Goal: Register for event/course

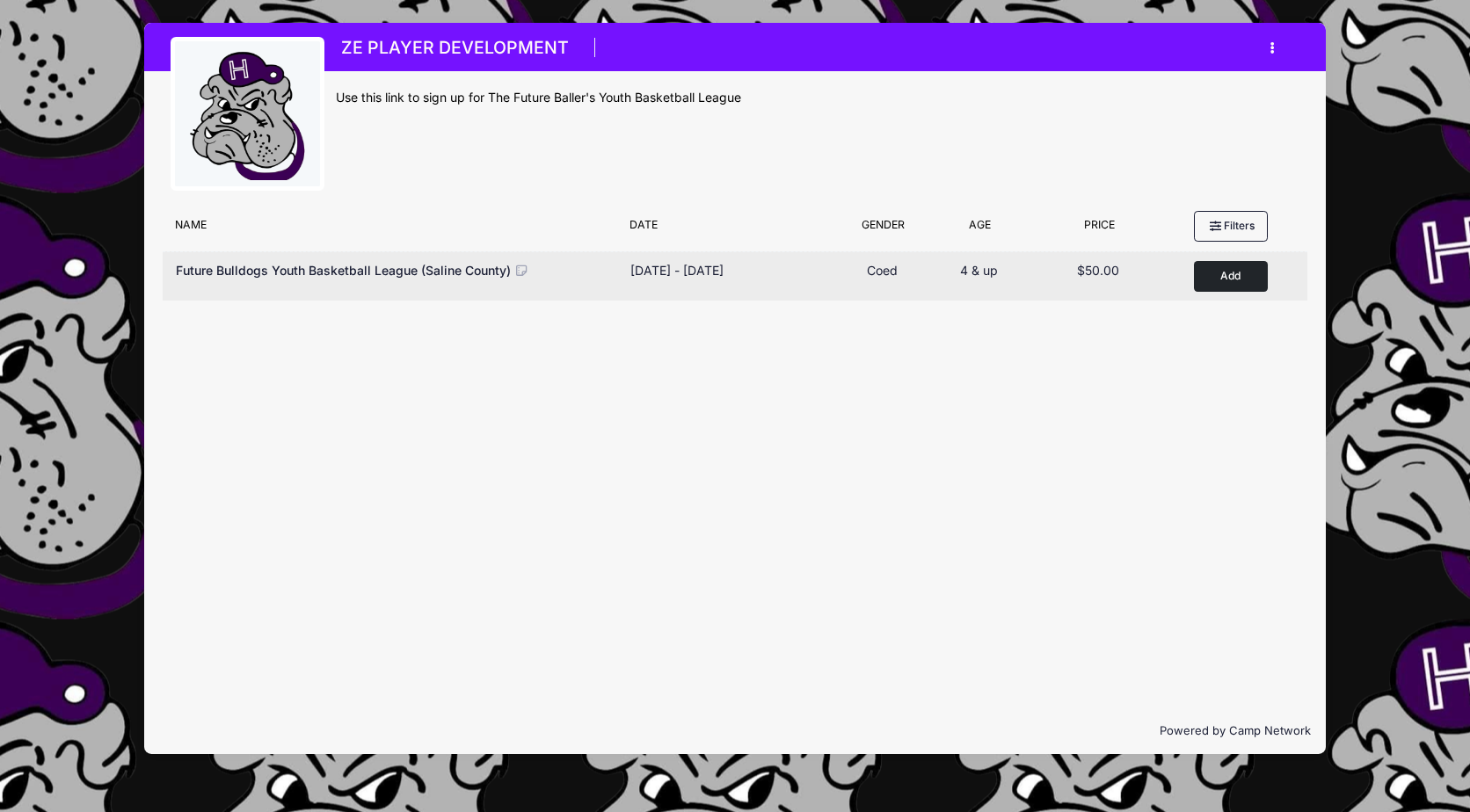
click at [1251, 274] on button "Add to Cart" at bounding box center [1231, 276] width 74 height 31
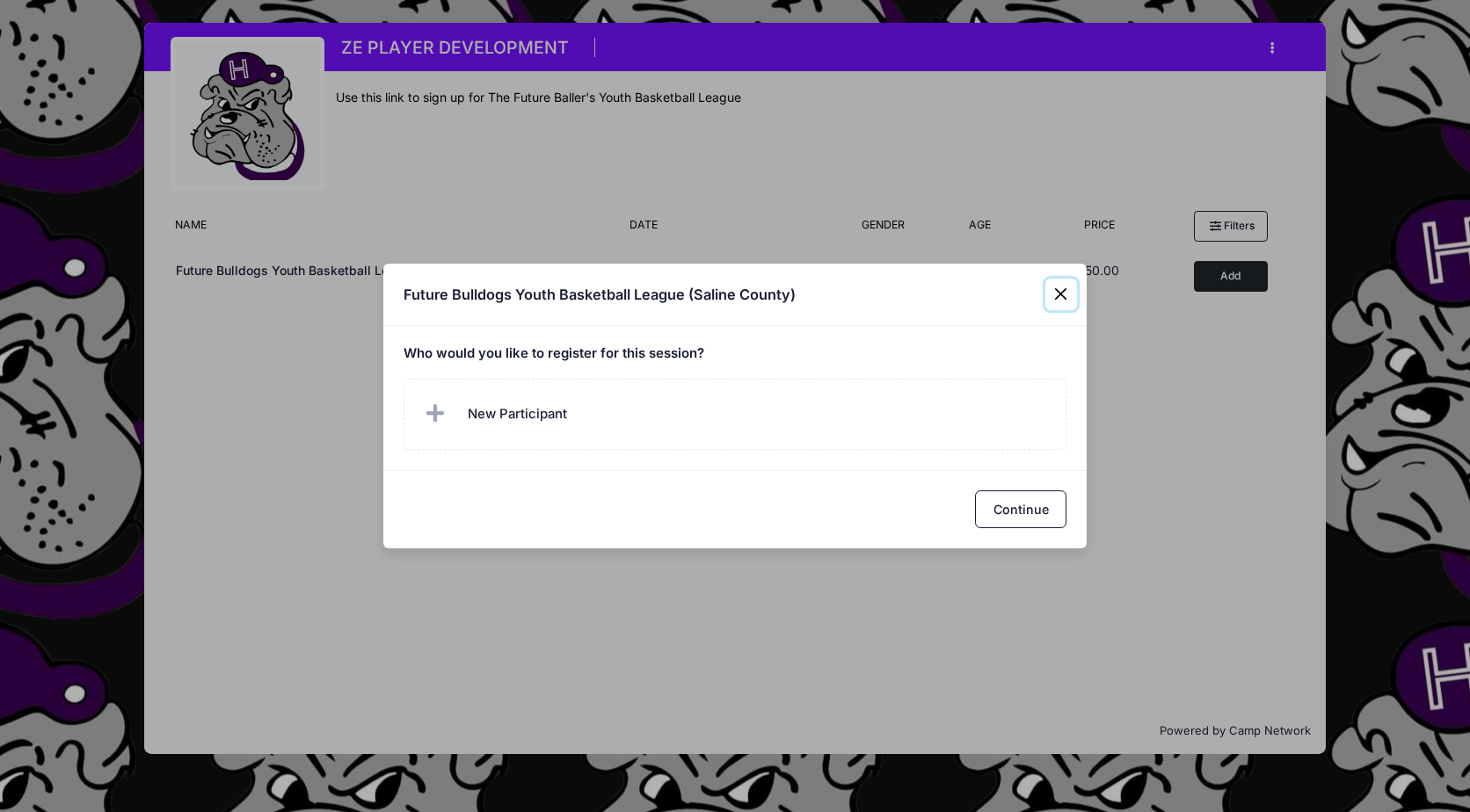
click at [1056, 296] on button "Close" at bounding box center [1061, 295] width 32 height 32
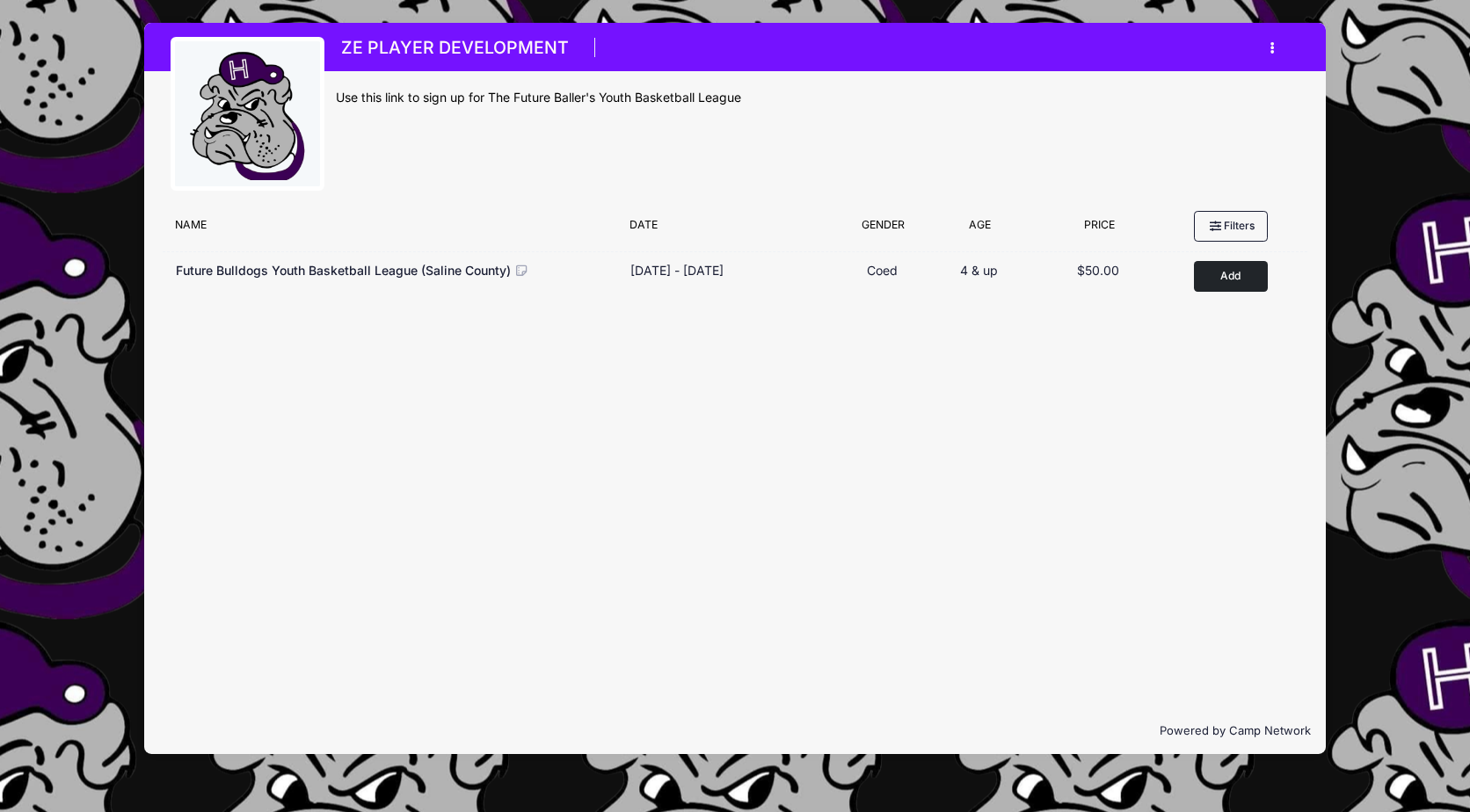
click at [1276, 52] on button "button" at bounding box center [1276, 48] width 48 height 31
click at [1204, 96] on link "My Account" at bounding box center [1189, 91] width 203 height 33
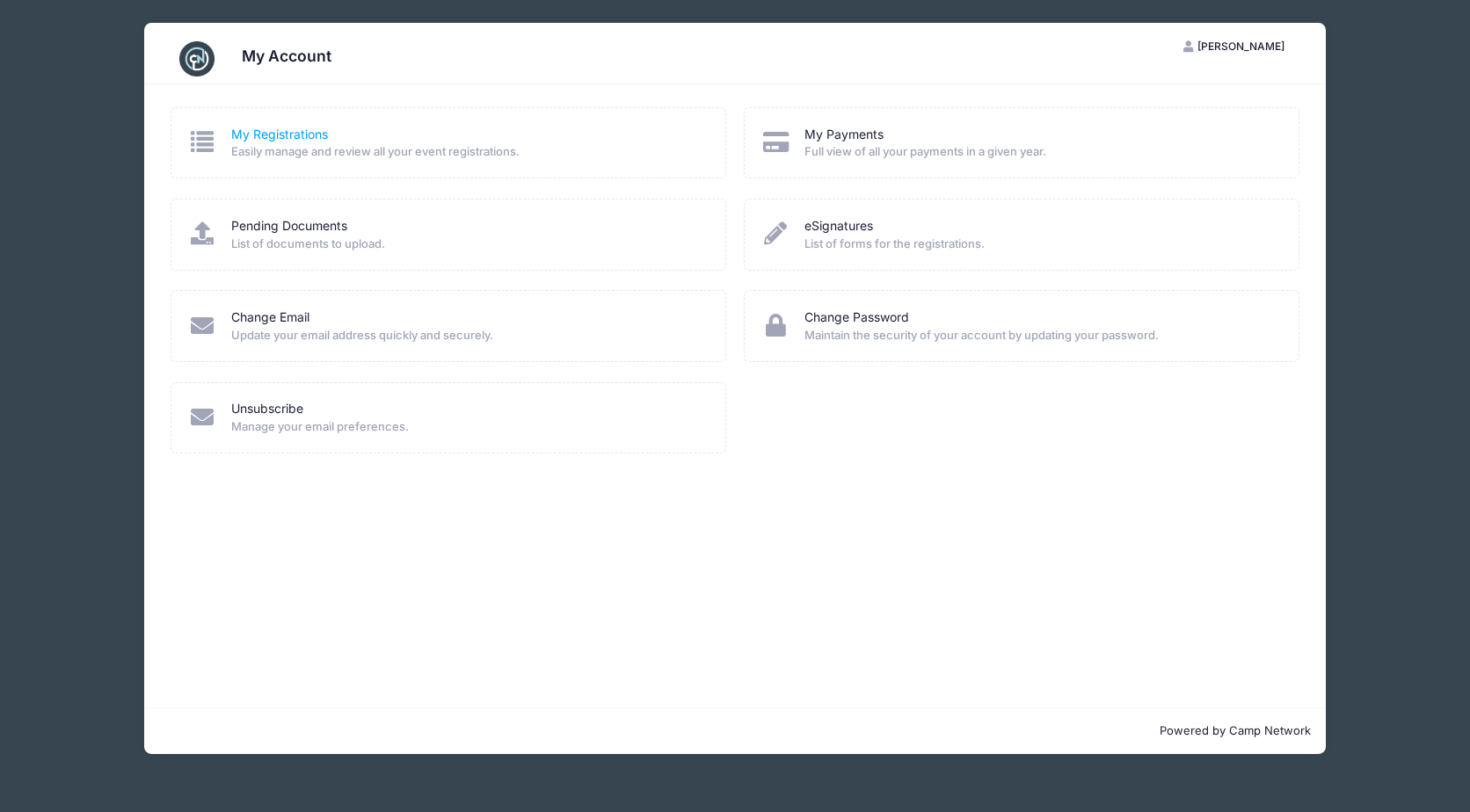
click at [309, 133] on link "My Registrations" at bounding box center [280, 135] width 97 height 18
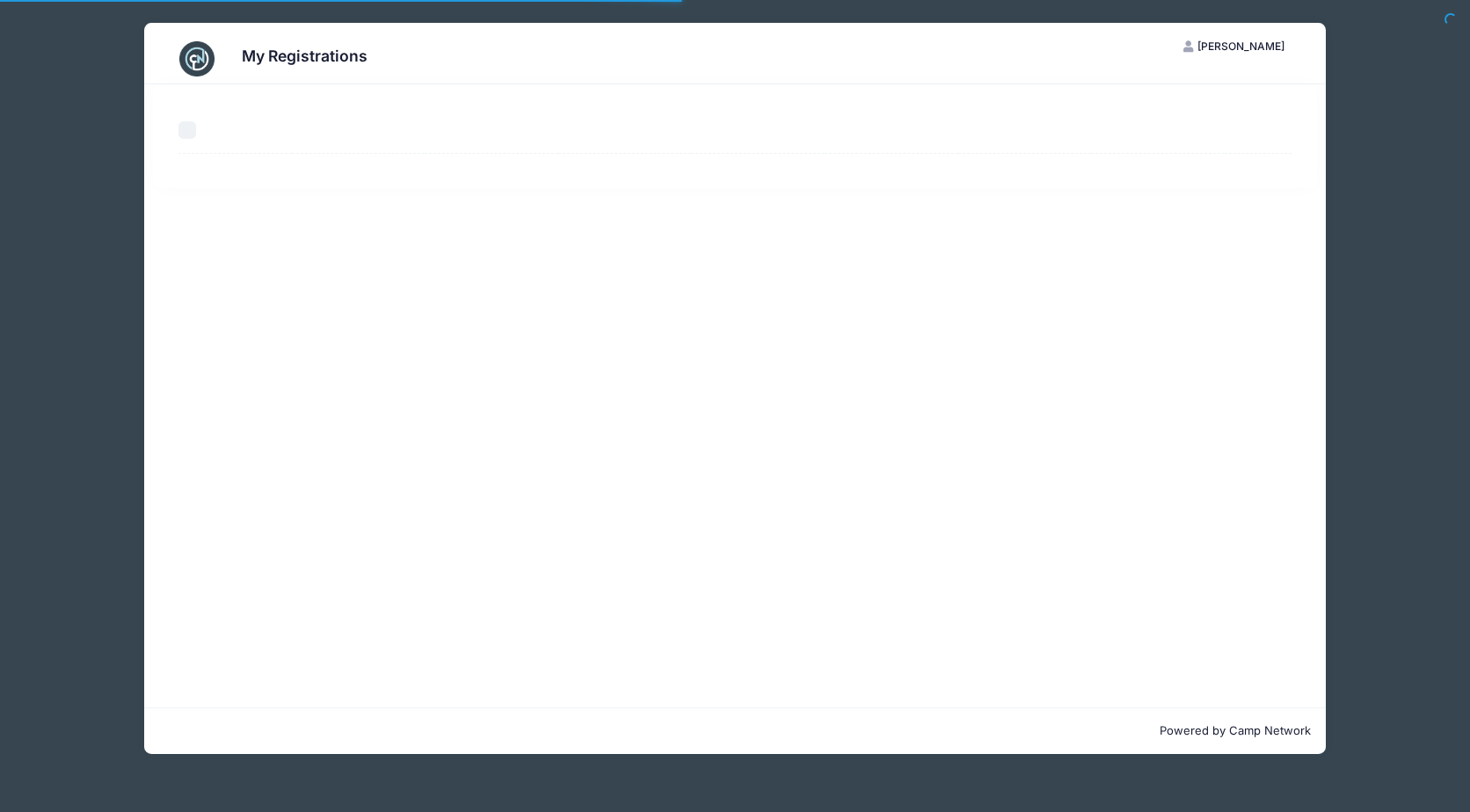
select select "50"
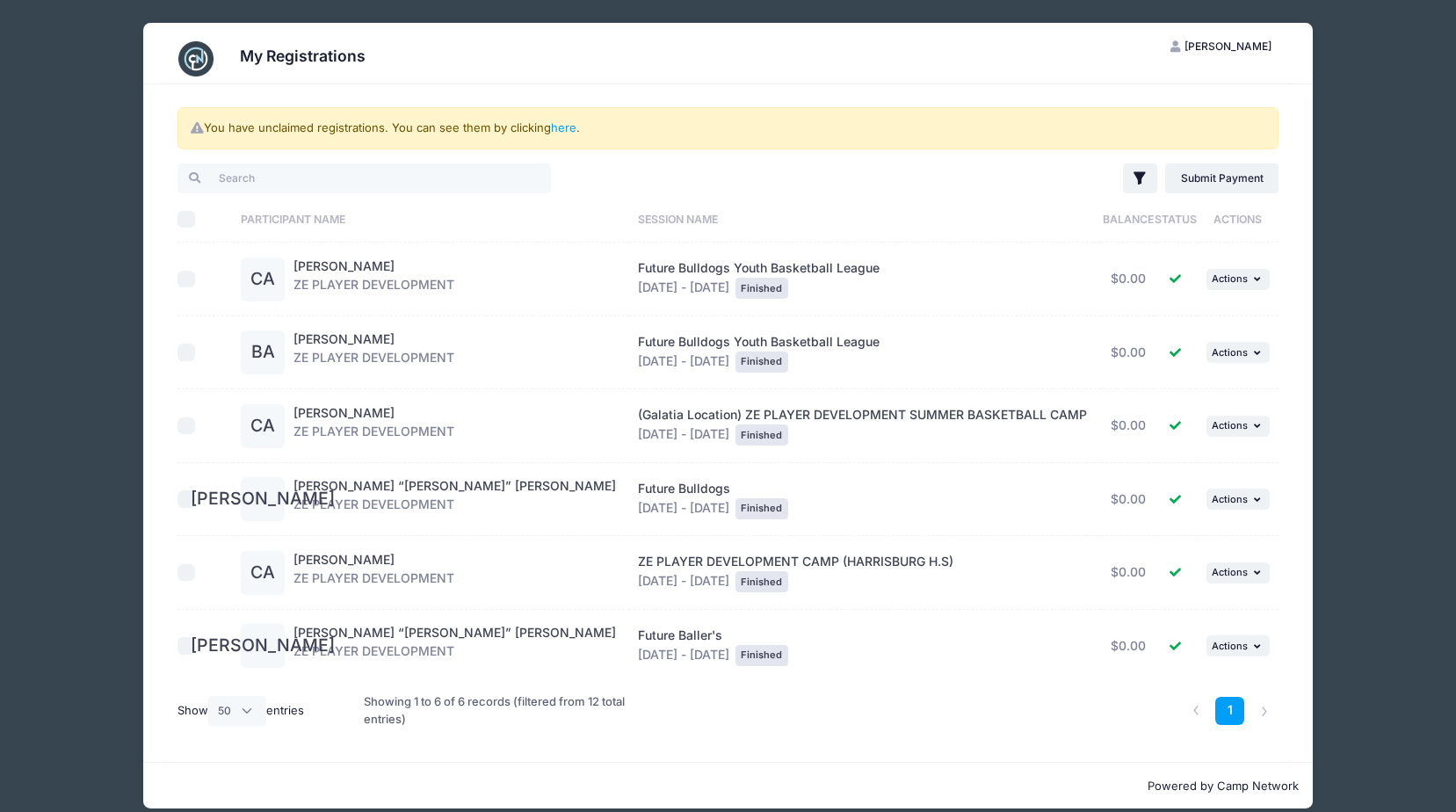
click at [18, 522] on div "My Registrations TA Taylor Abney My Account Logout You have unclaimed registrat…" at bounding box center [728, 415] width 1456 height 831
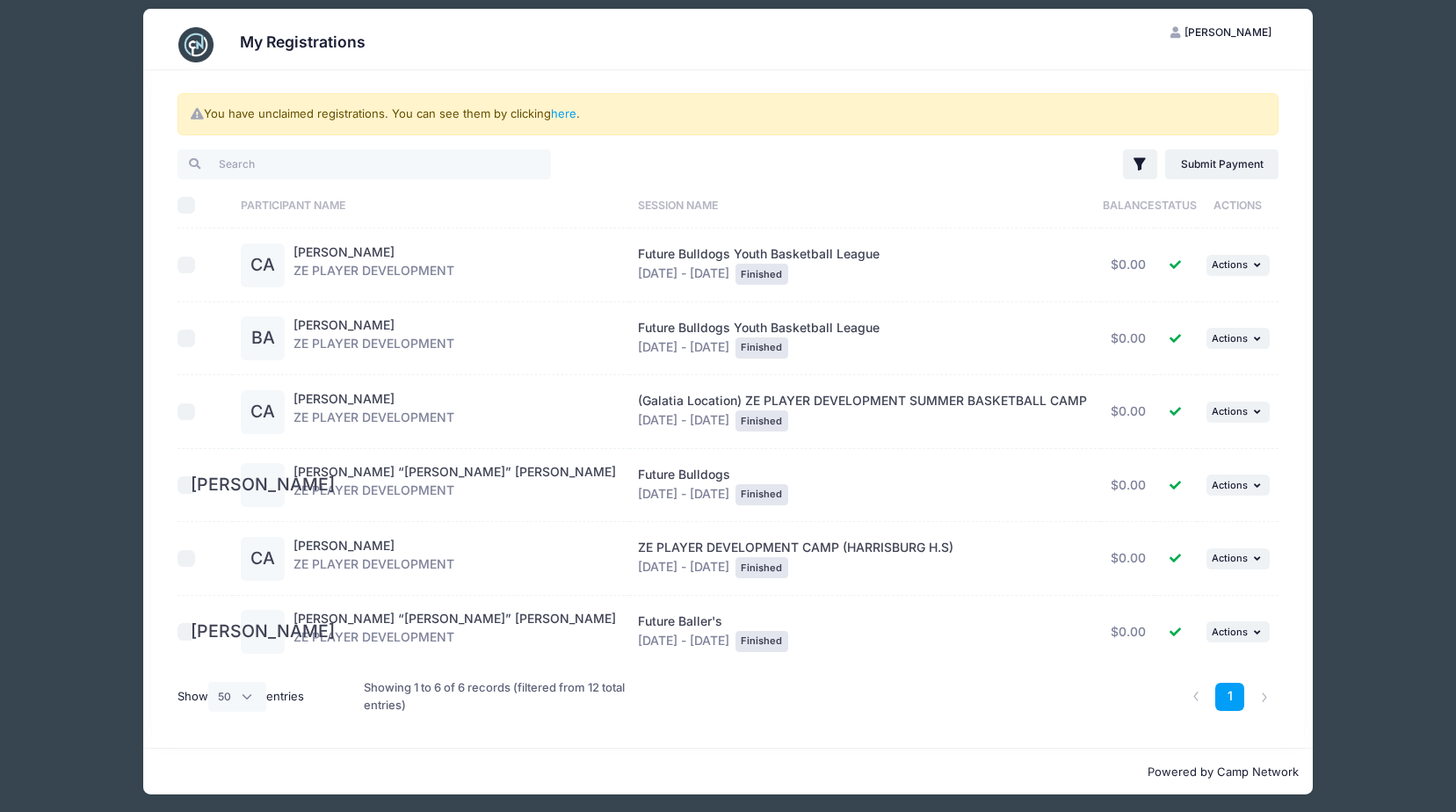
click at [1240, 45] on button "TA Taylor Abney" at bounding box center [1221, 33] width 132 height 30
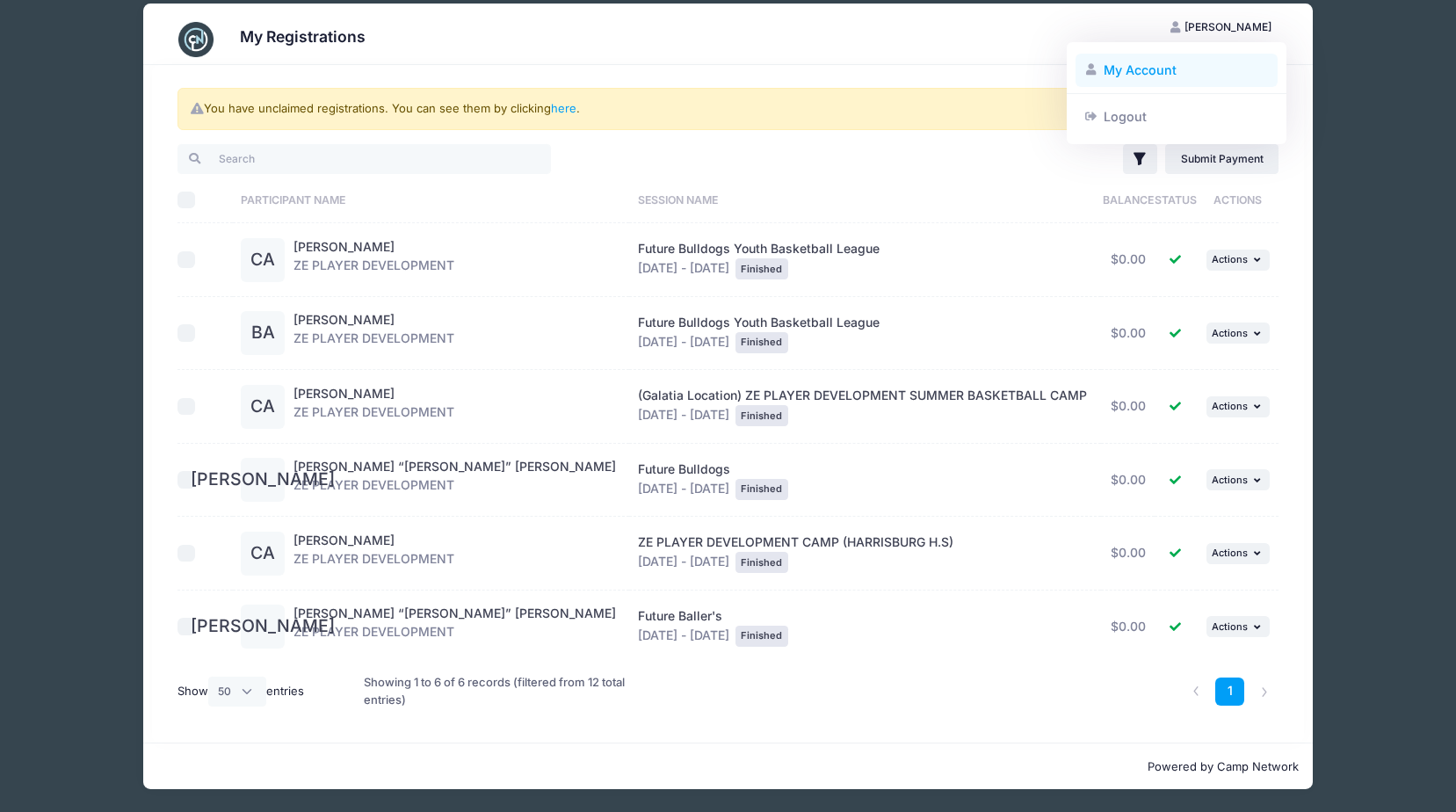
click at [1219, 69] on link "My Account" at bounding box center [1176, 70] width 203 height 33
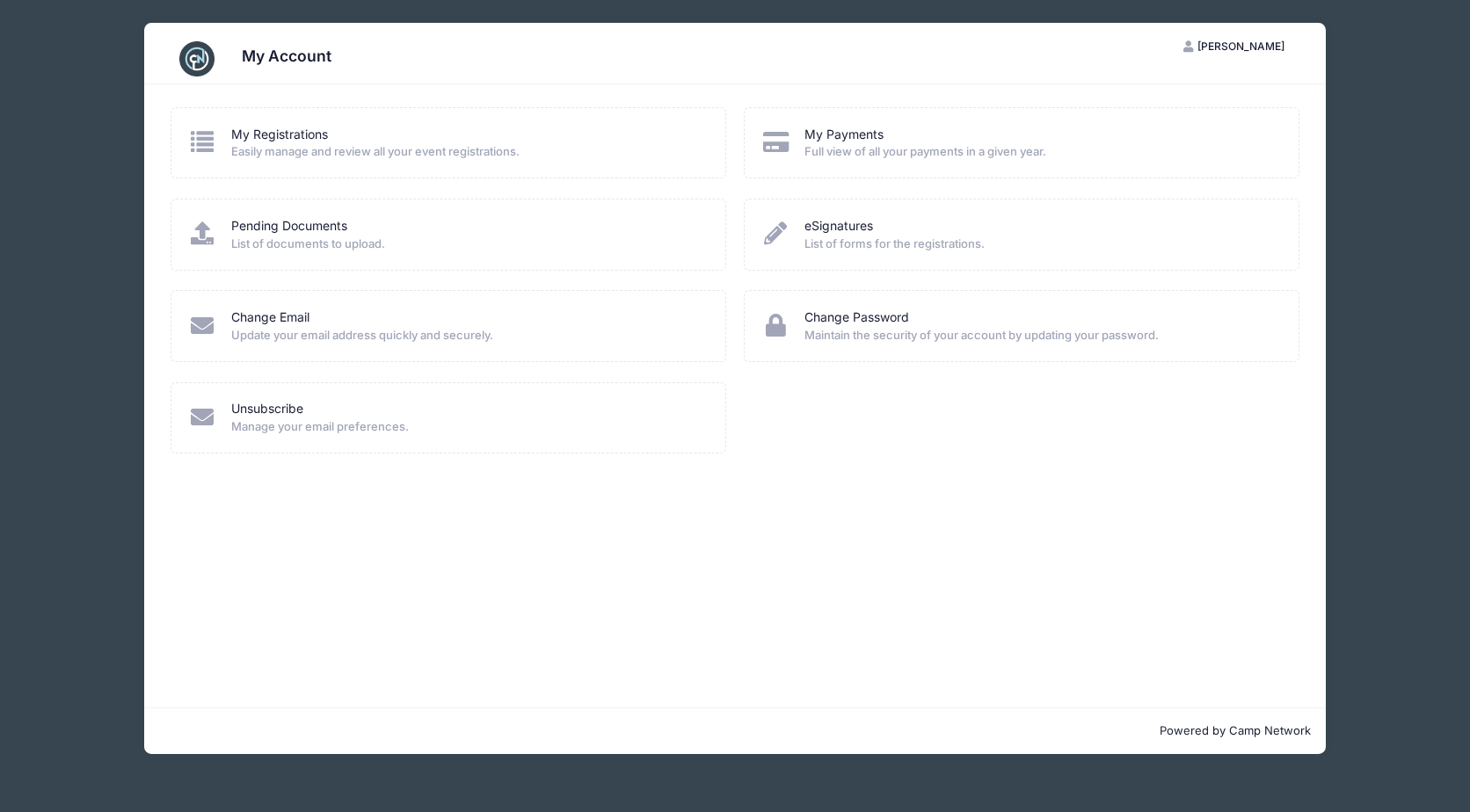
click at [1383, 55] on div "My Account [PERSON_NAME] My Account Logout My Registrations Easily manage and r…" at bounding box center [735, 388] width 1417 height 777
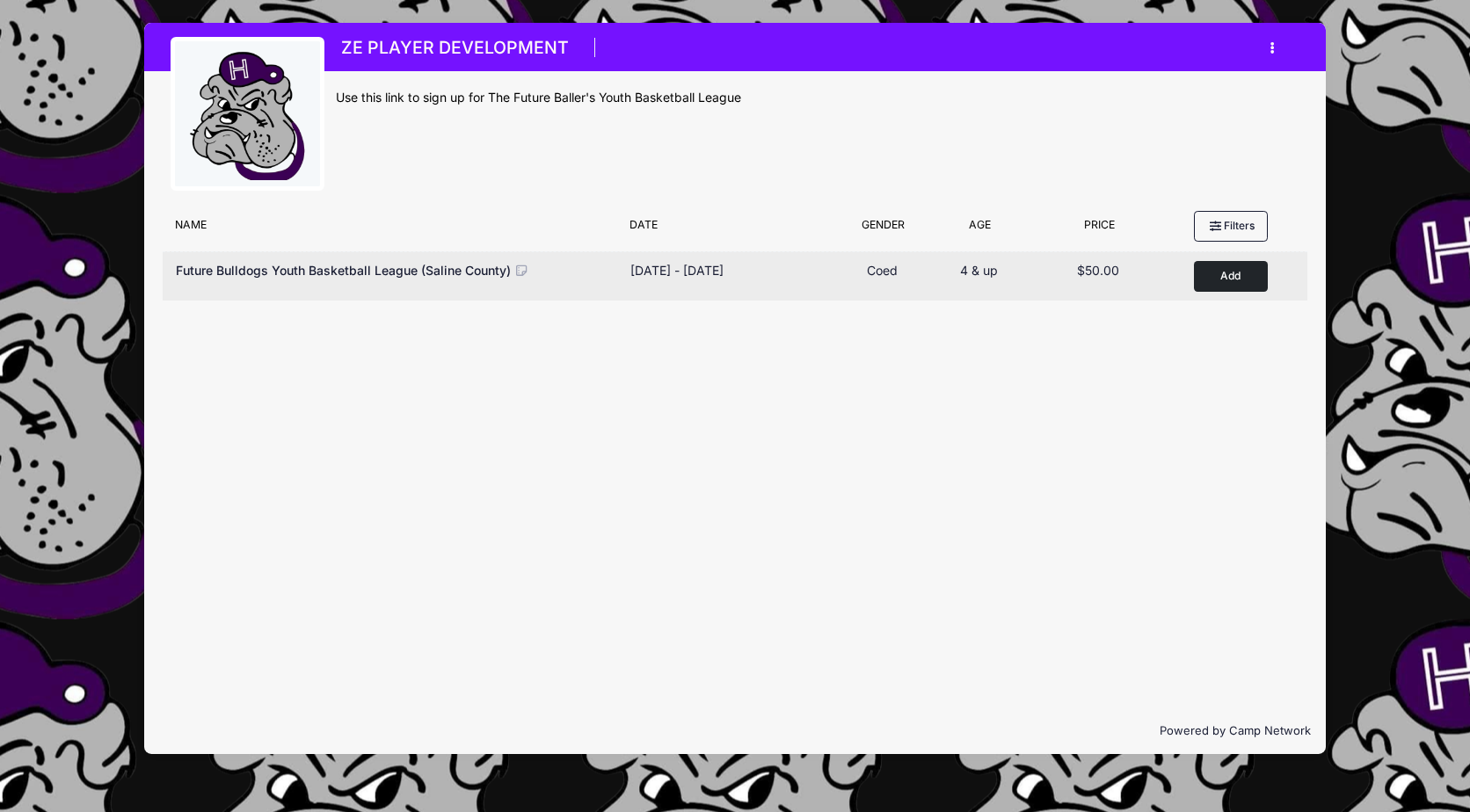
click at [1230, 281] on button "Add to Cart" at bounding box center [1231, 276] width 74 height 31
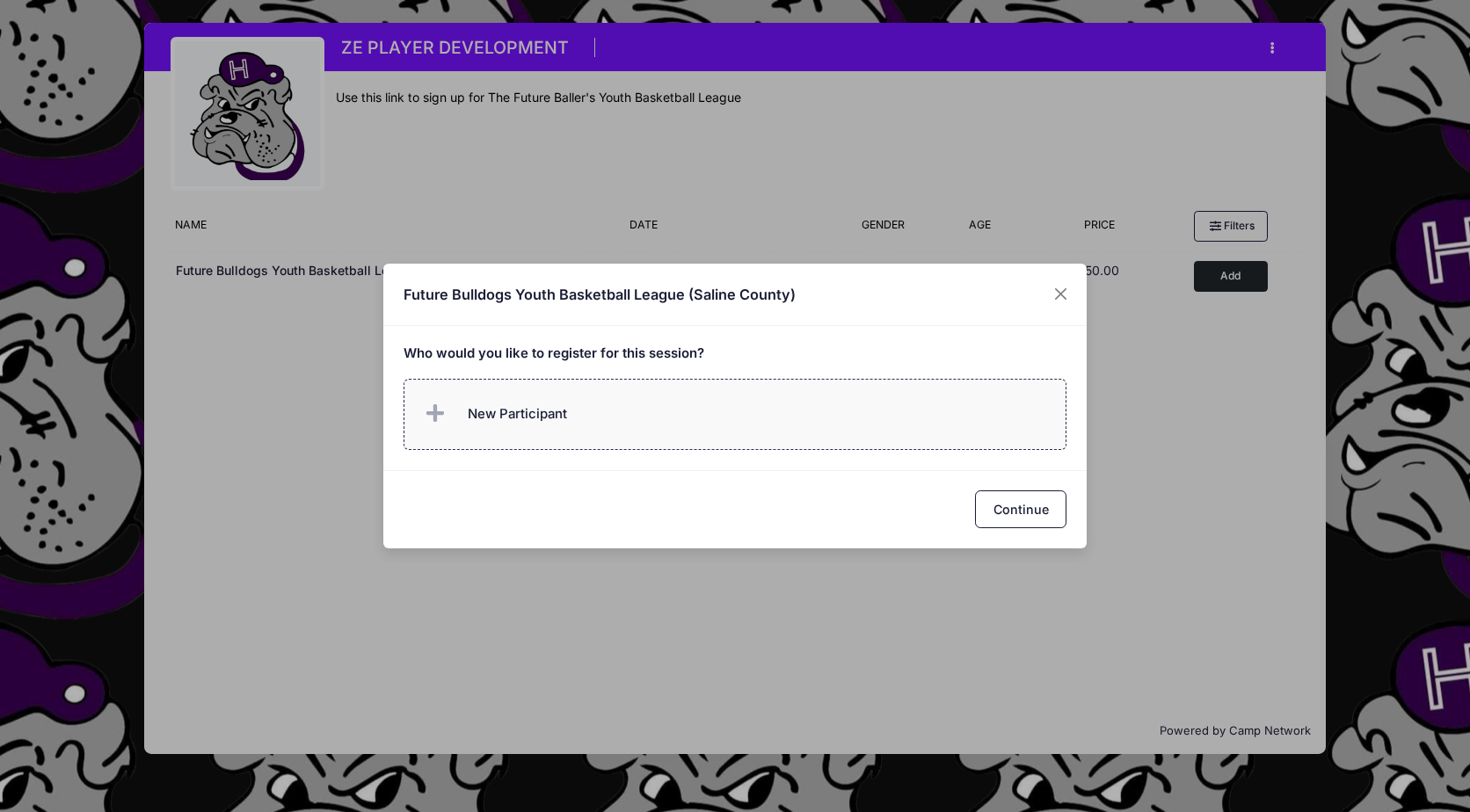
click at [547, 407] on span "New Participant" at bounding box center [517, 413] width 99 height 19
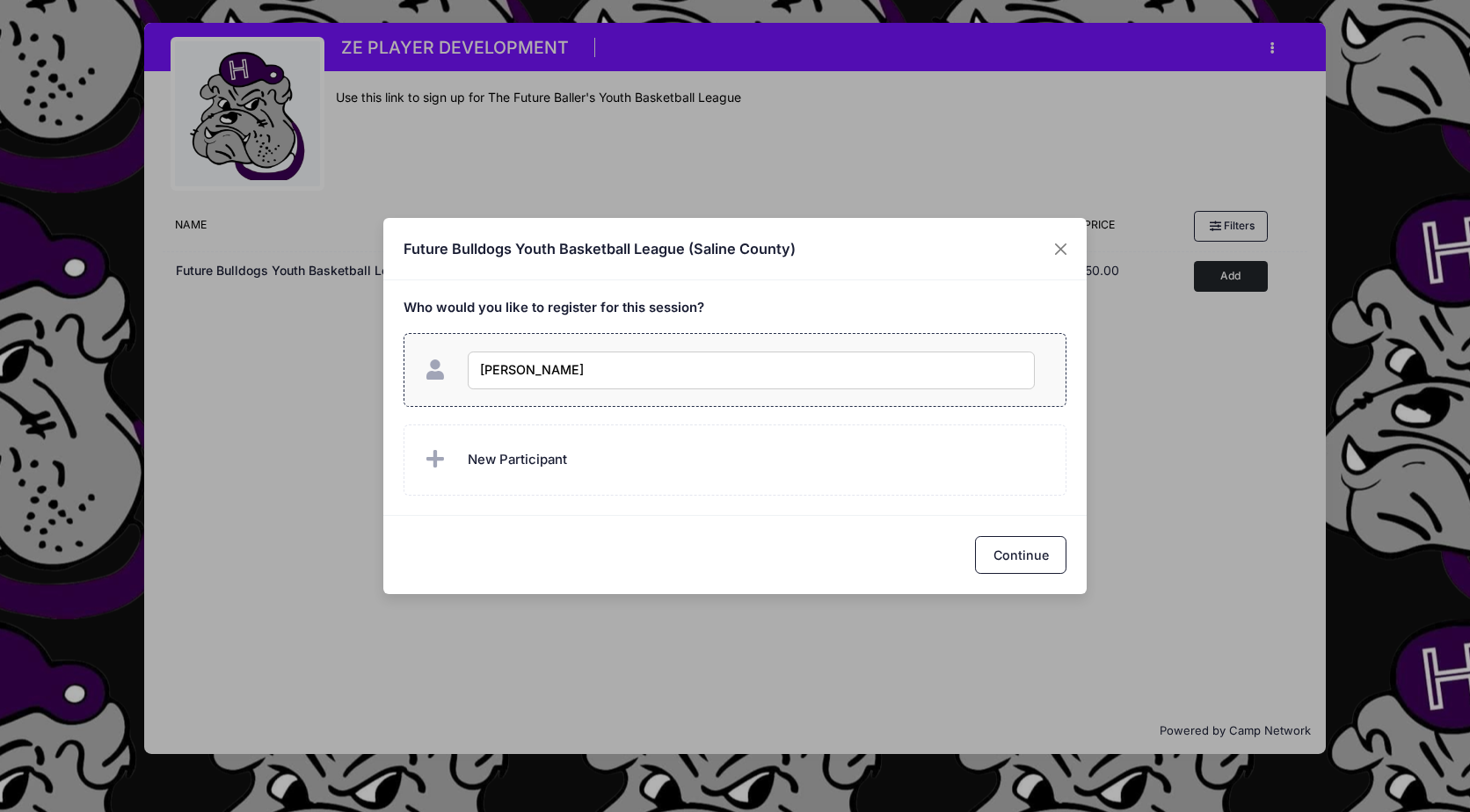
type input "[PERSON_NAME]"
checkbox input "true"
click at [673, 473] on label "New Participant" at bounding box center [735, 459] width 664 height 71
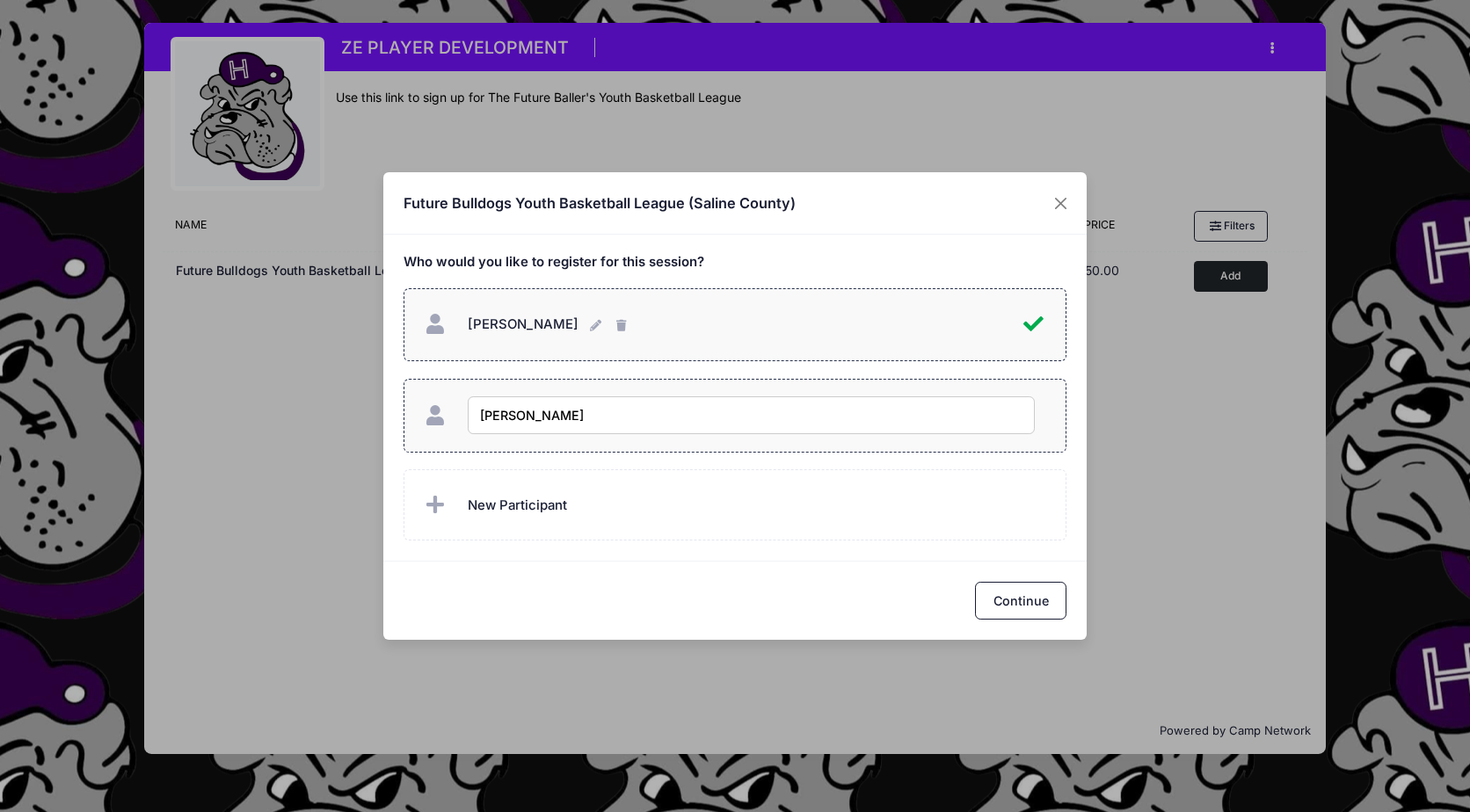
type input "[PERSON_NAME]"
checkbox input "true"
click at [996, 612] on button "Continue" at bounding box center [1020, 600] width 92 height 38
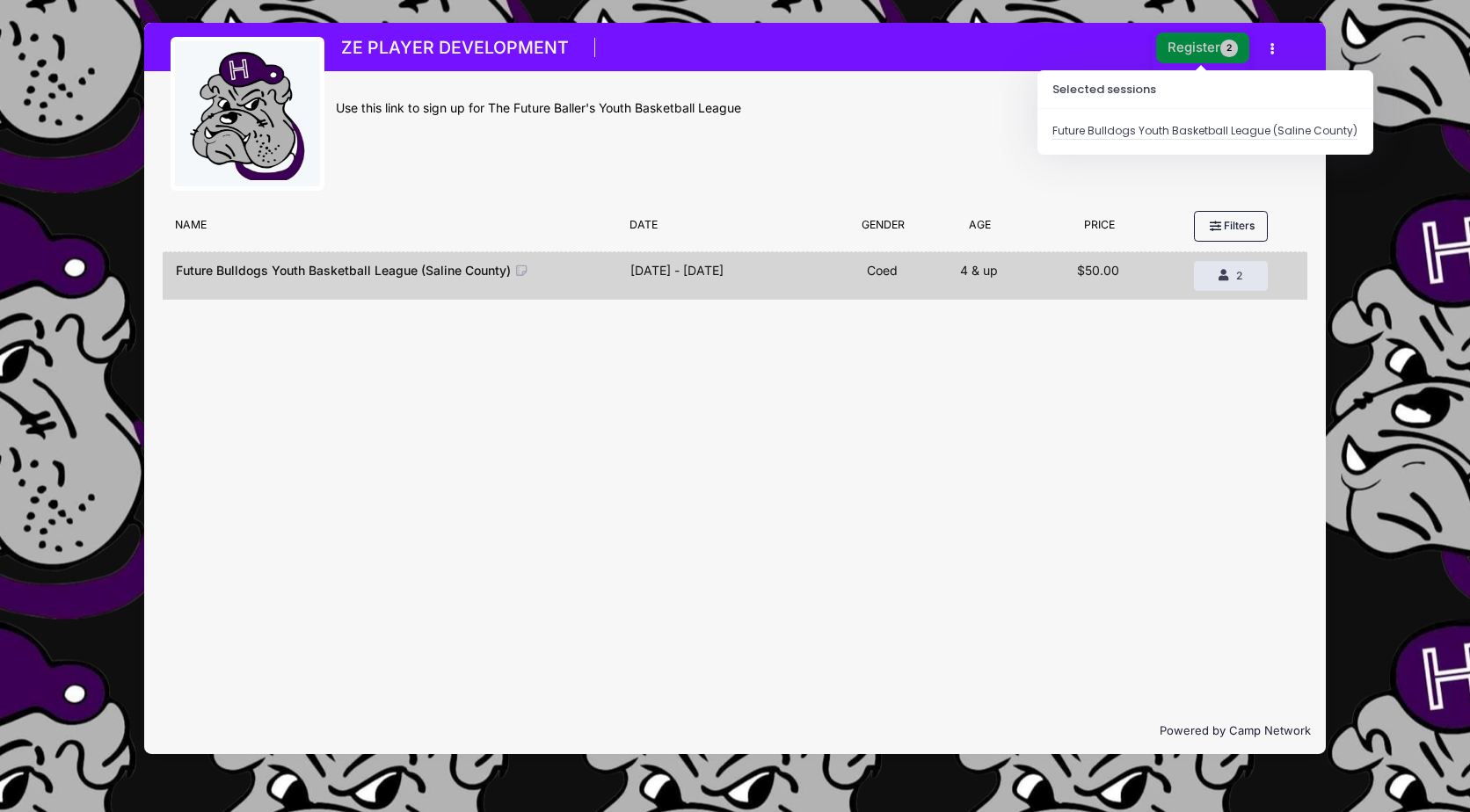
click at [1197, 48] on button "Register 2" at bounding box center [1202, 48] width 93 height 31
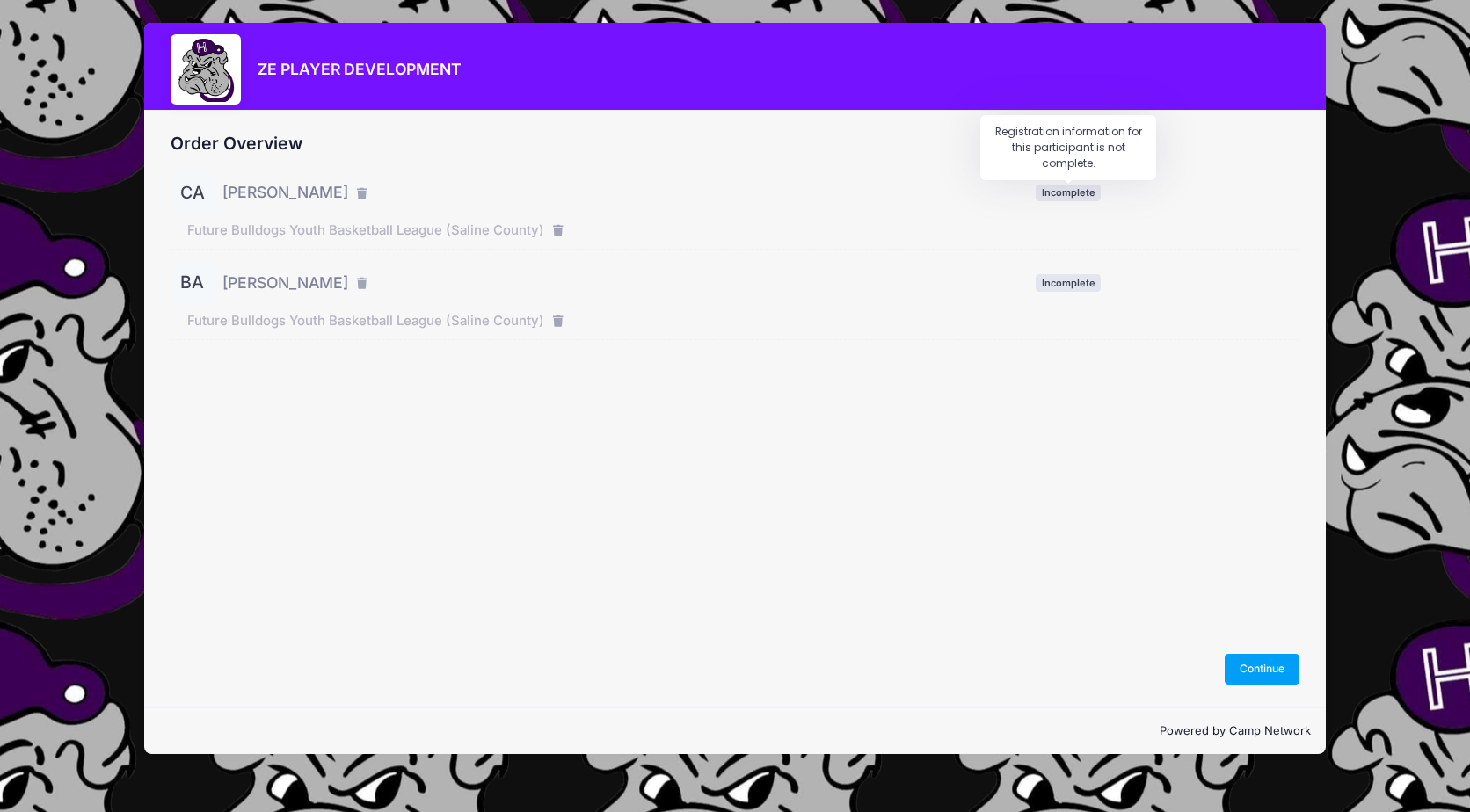
click at [1062, 196] on span "Incomplete" at bounding box center [1068, 193] width 65 height 17
click at [1261, 666] on button "Continue" at bounding box center [1262, 669] width 76 height 30
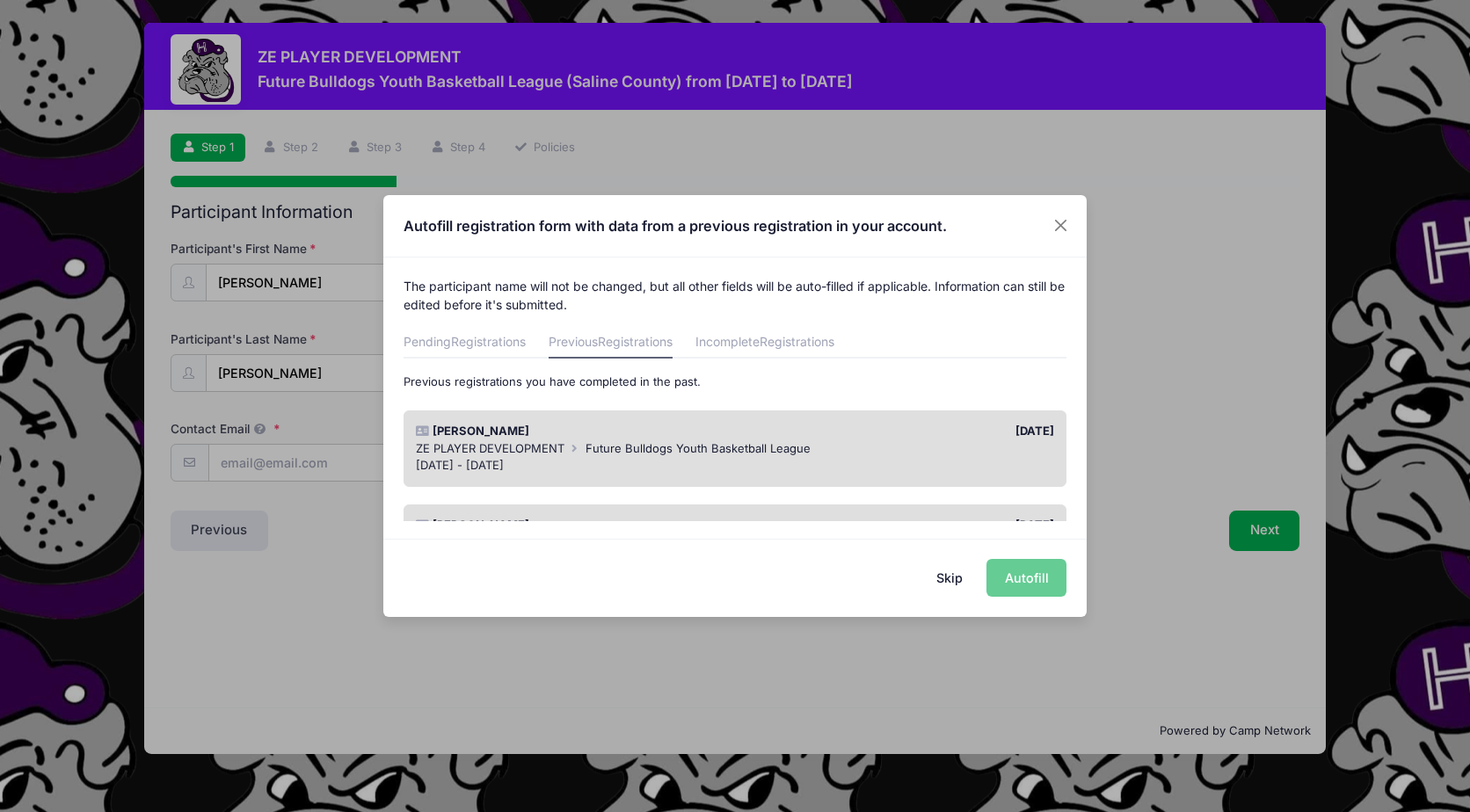
click at [761, 438] on div "[DATE]" at bounding box center [899, 431] width 327 height 18
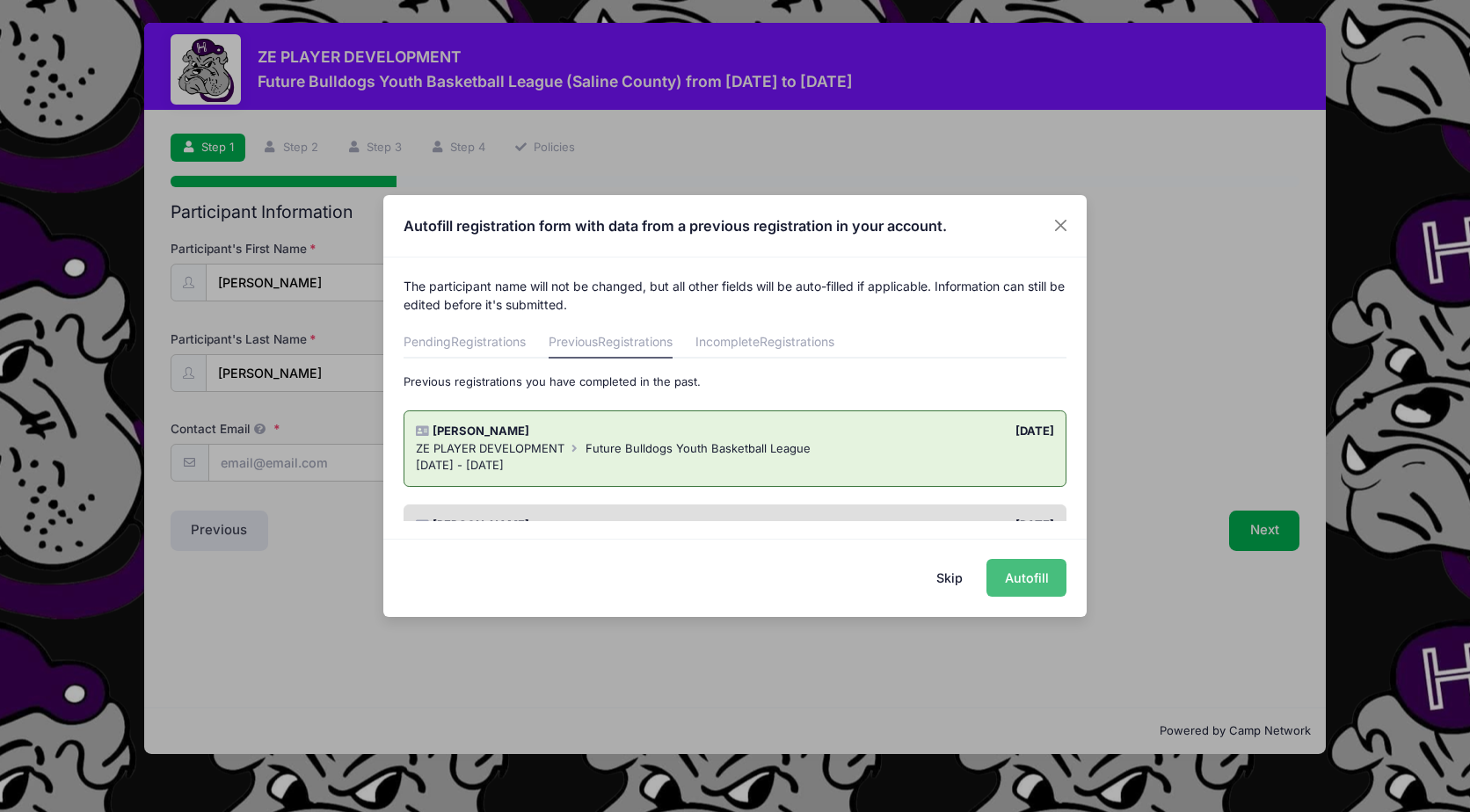
click at [1029, 574] on button "Autofill" at bounding box center [1025, 577] width 80 height 38
type input "twilson008@gmail.com"
type input "12/09/2015"
type input "211 West Poplar"
type input "Harrisburg"
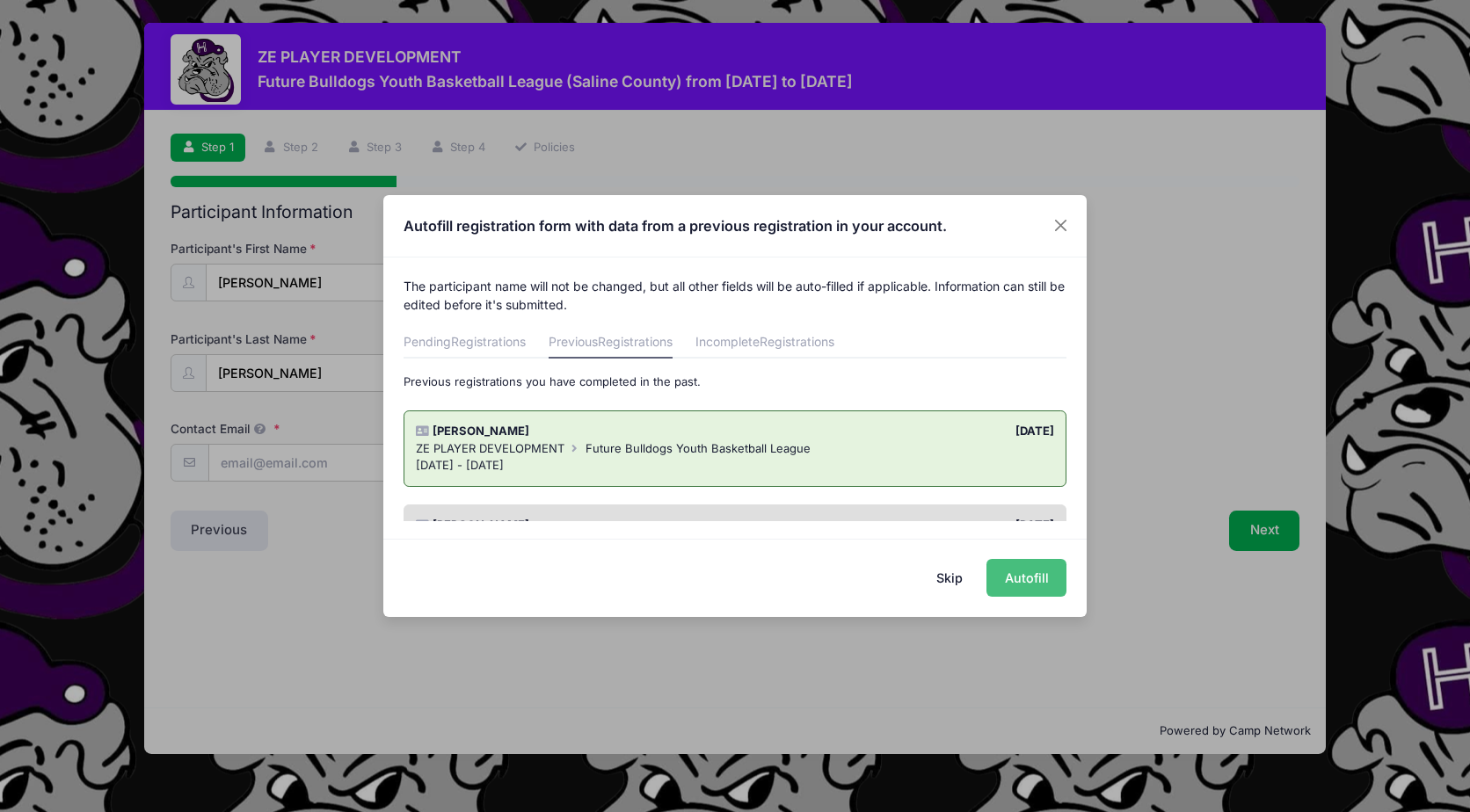
select select "IL"
type input "62946"
type input "3rd"
type input "6/7"
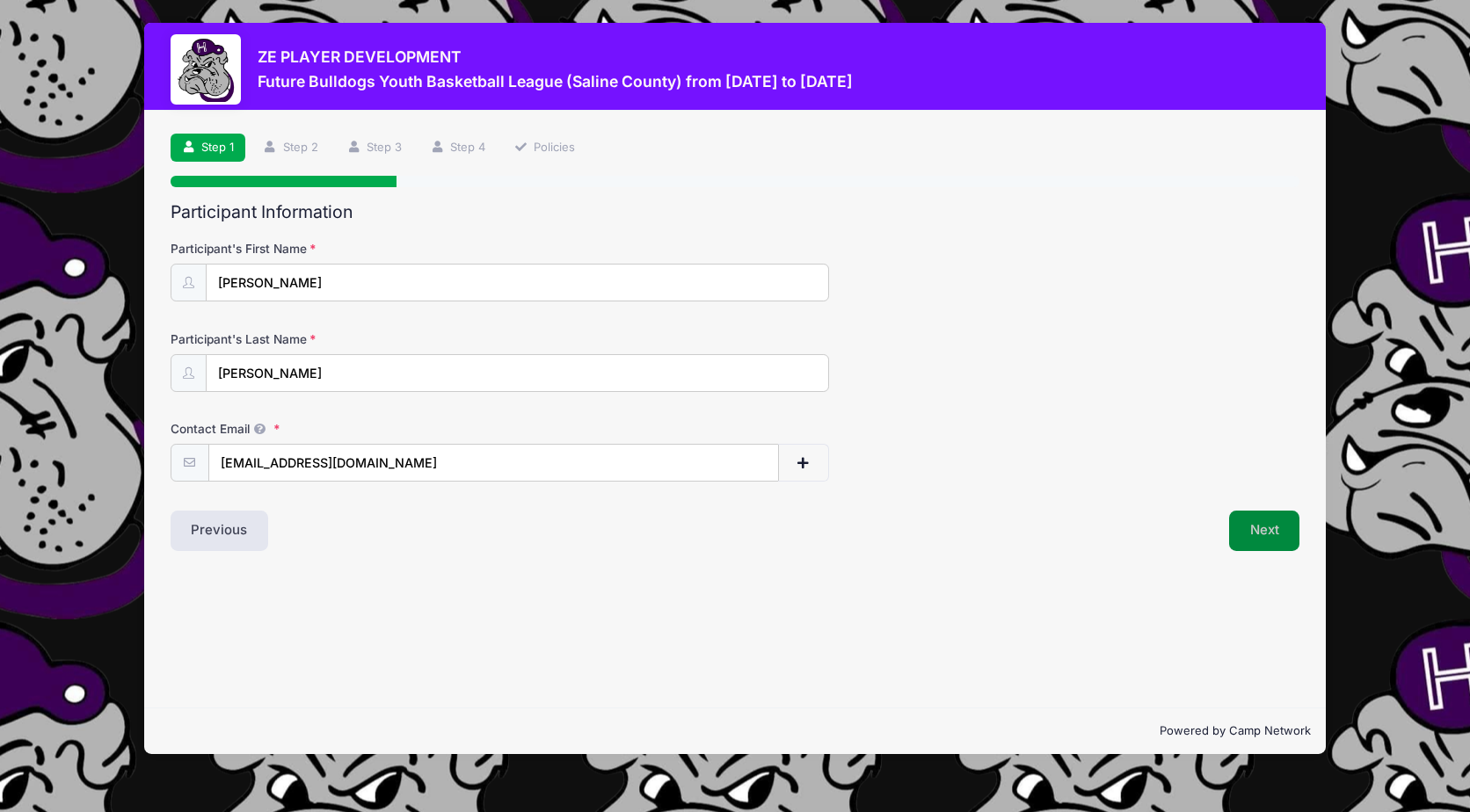
click at [1270, 538] on button "Next" at bounding box center [1264, 530] width 71 height 40
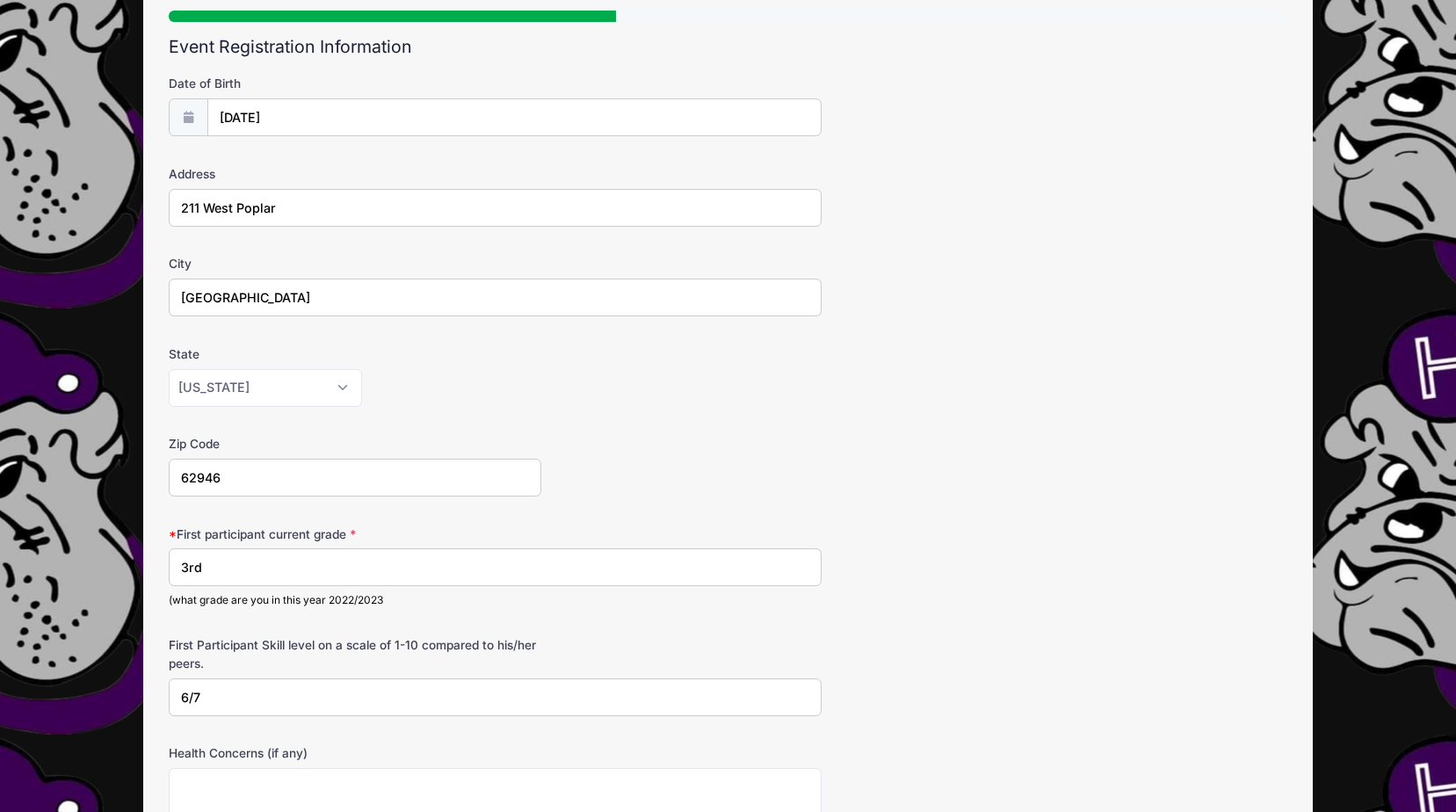
scroll to position [176, 0]
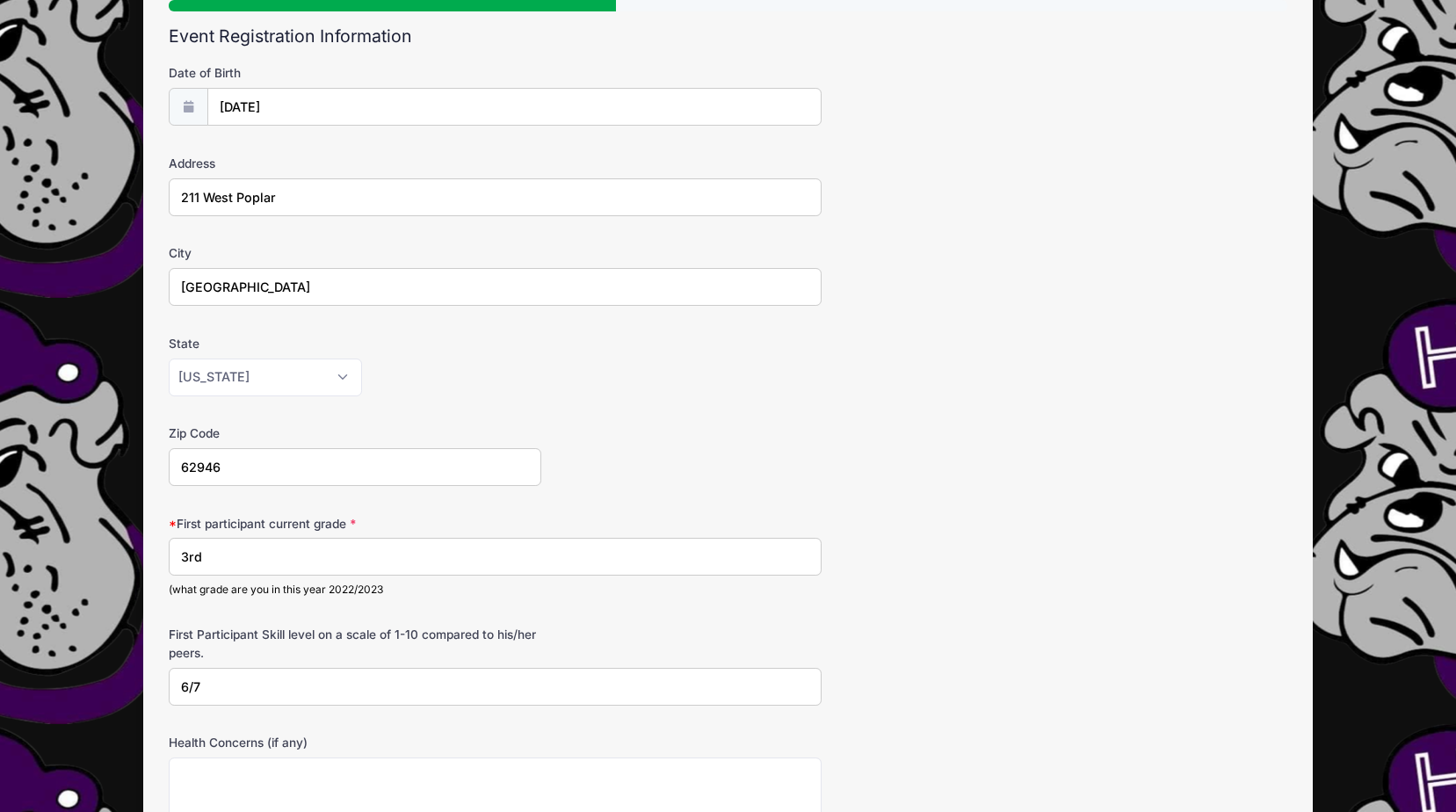
drag, startPoint x: 438, startPoint y: 562, endPoint x: 135, endPoint y: 555, distance: 303.1
click at [135, 555] on div "ZE PLAYER DEVELOPMENT Future Bulldogs Youth Basketball League (Saline County) f…" at bounding box center [728, 510] width 1403 height 1373
type input "4th"
drag, startPoint x: 275, startPoint y: 682, endPoint x: -83, endPoint y: 657, distance: 358.9
click at [0, 636] on html "Processing Request Please wait... Processing Request Please wait... Processing …" at bounding box center [728, 230] width 1456 height 812
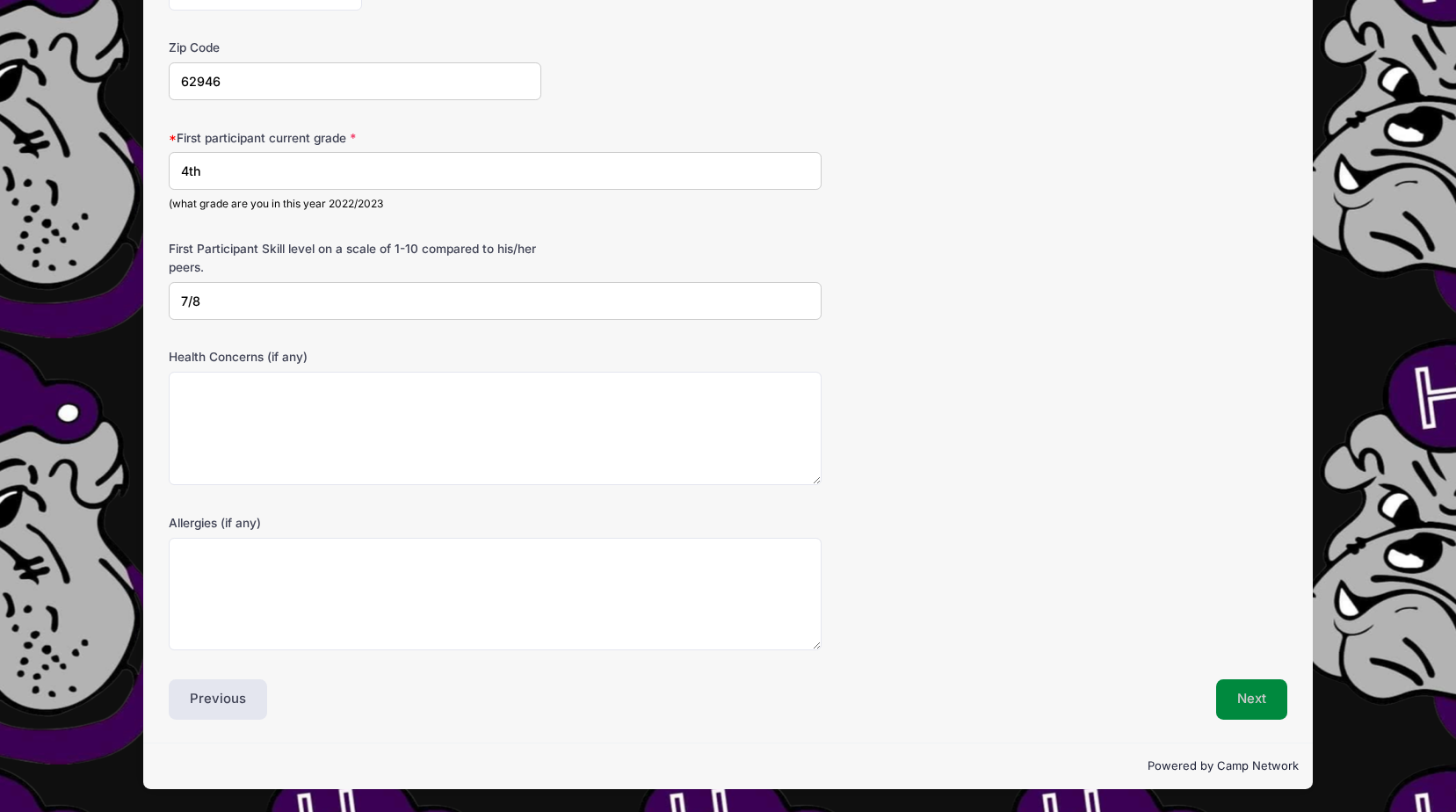
type input "7/8"
click at [1264, 708] on button "Next" at bounding box center [1251, 699] width 71 height 40
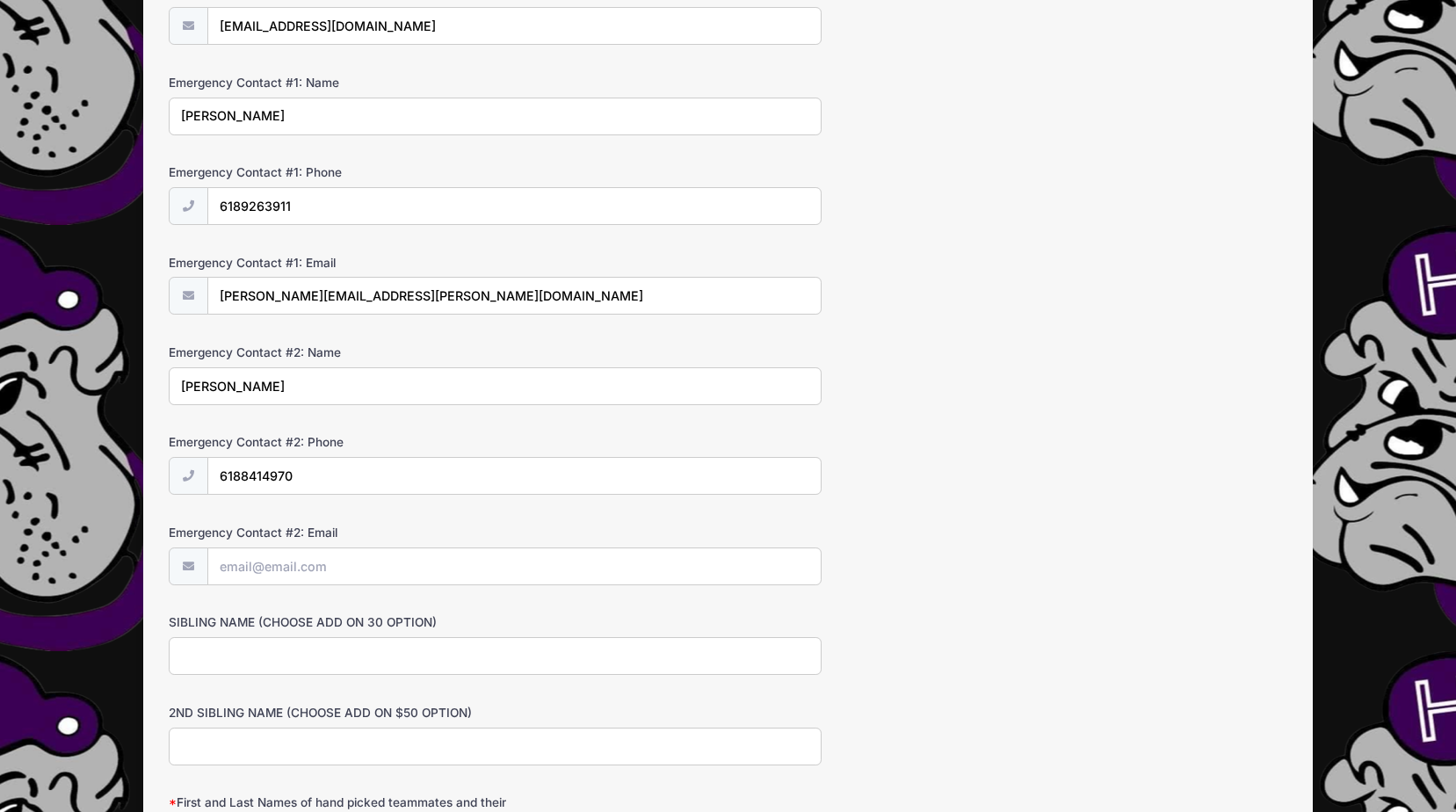
scroll to position [439, 0]
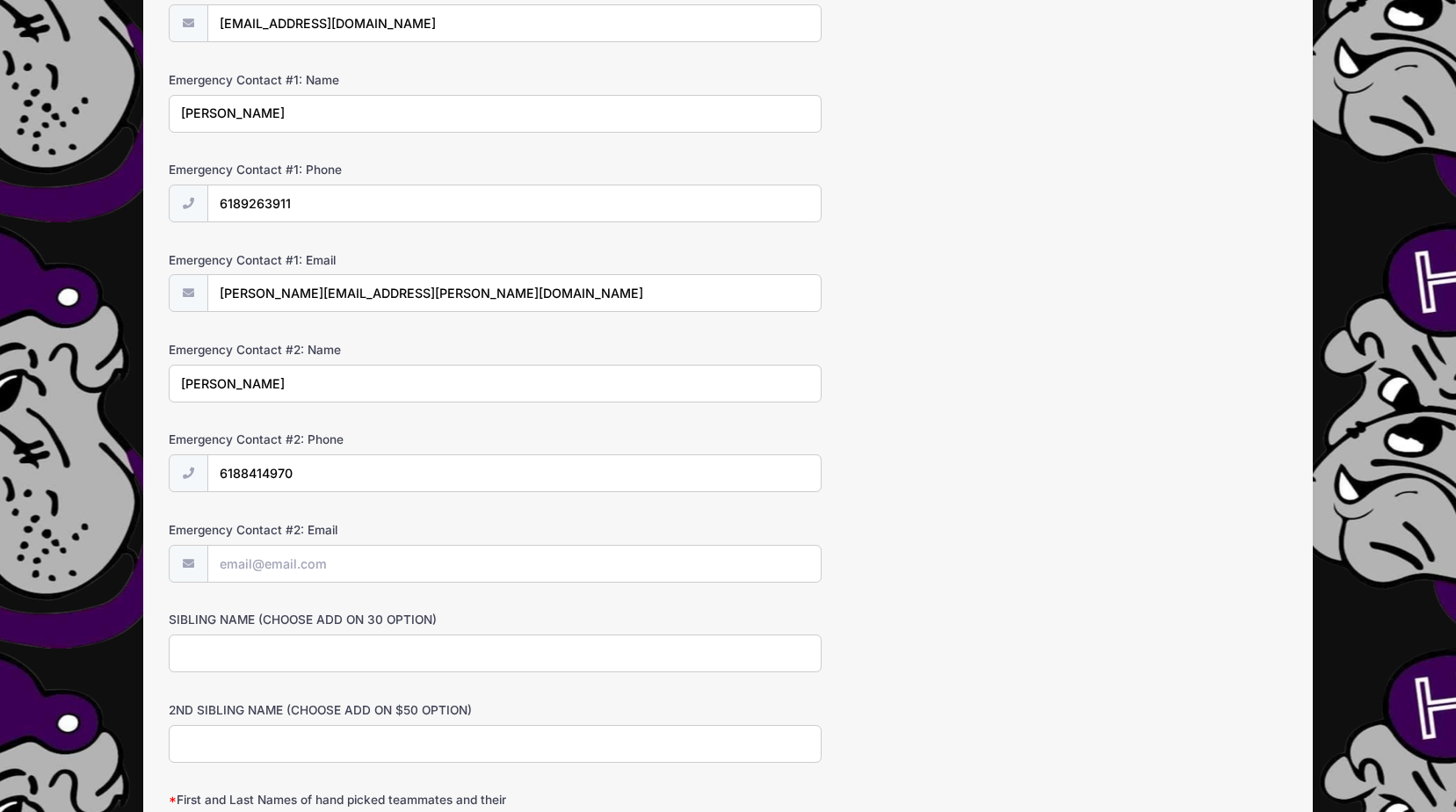
click at [451, 653] on input "SIBLING NAME (CHOOSE ADD ON 30 OPTION)" at bounding box center [494, 653] width 652 height 38
type input "[PERSON_NAME]"
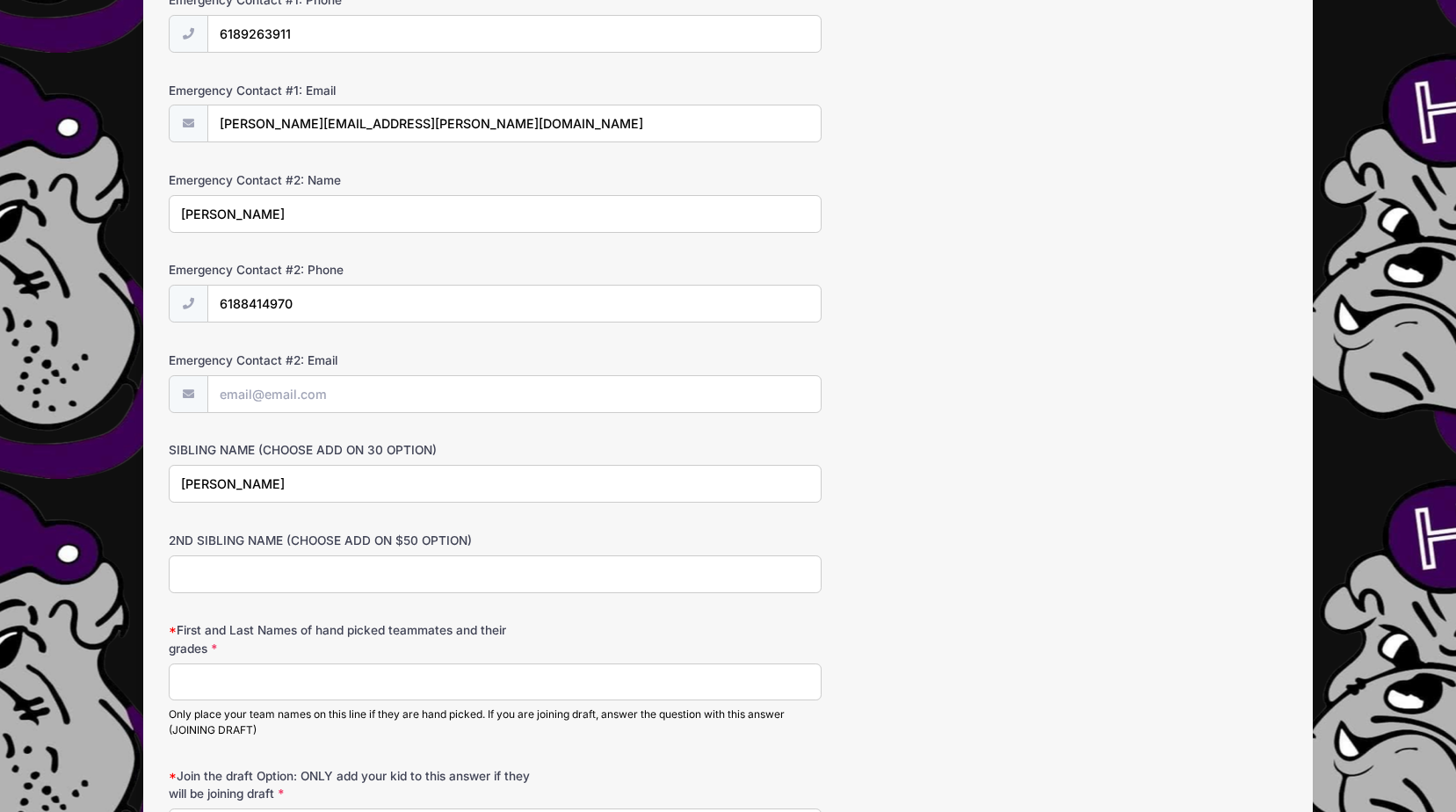
scroll to position [615, 0]
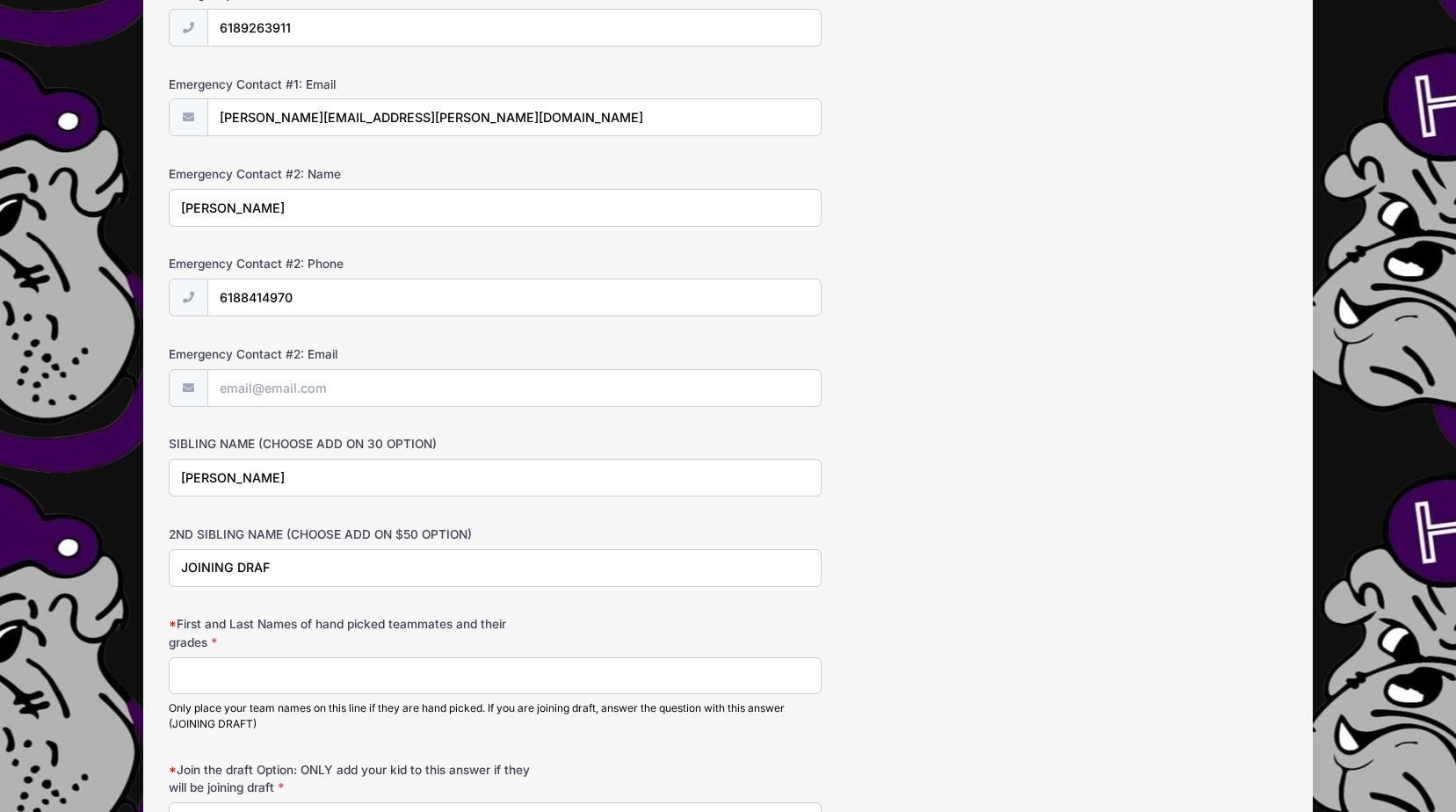
type input "JOINING DRAFT"
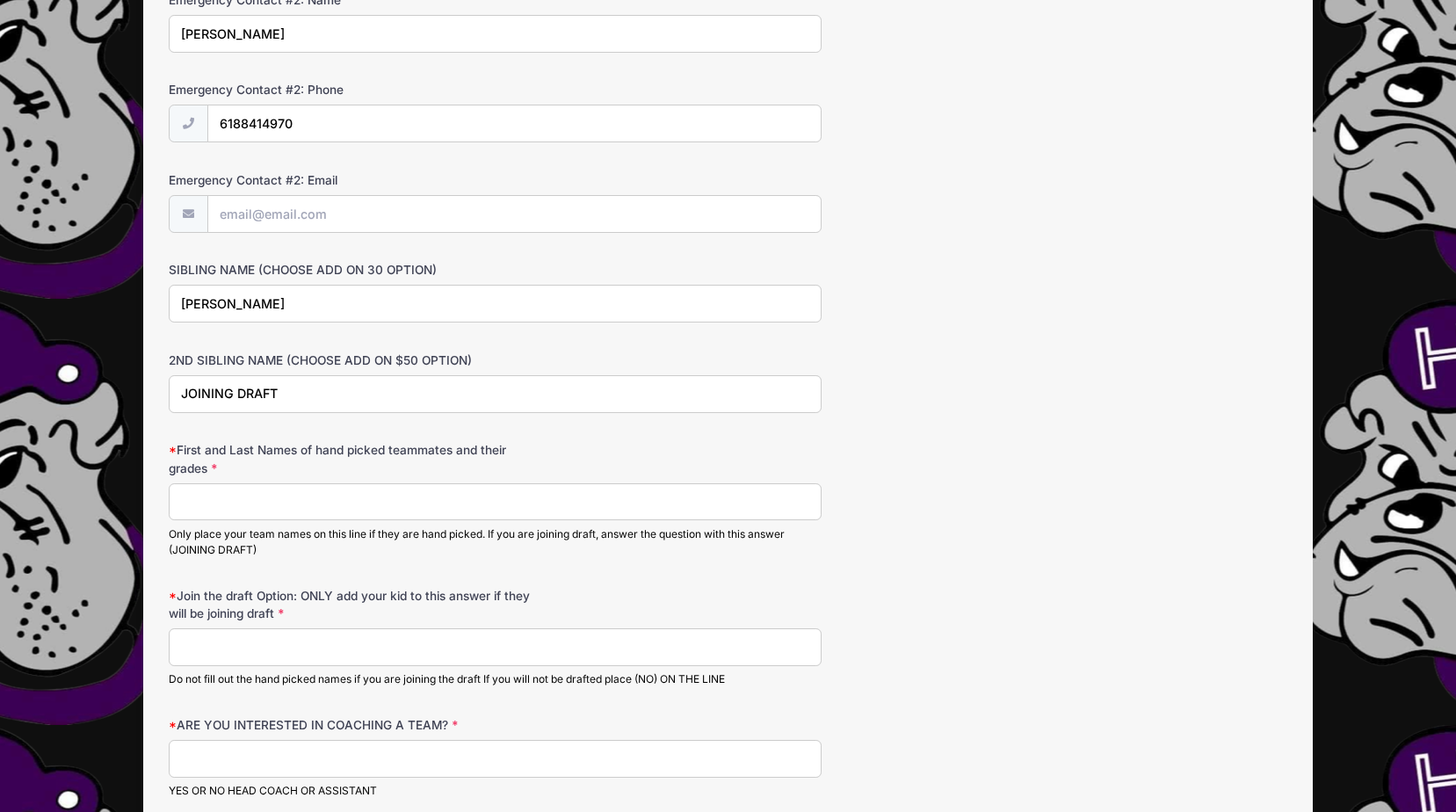
scroll to position [791, 0]
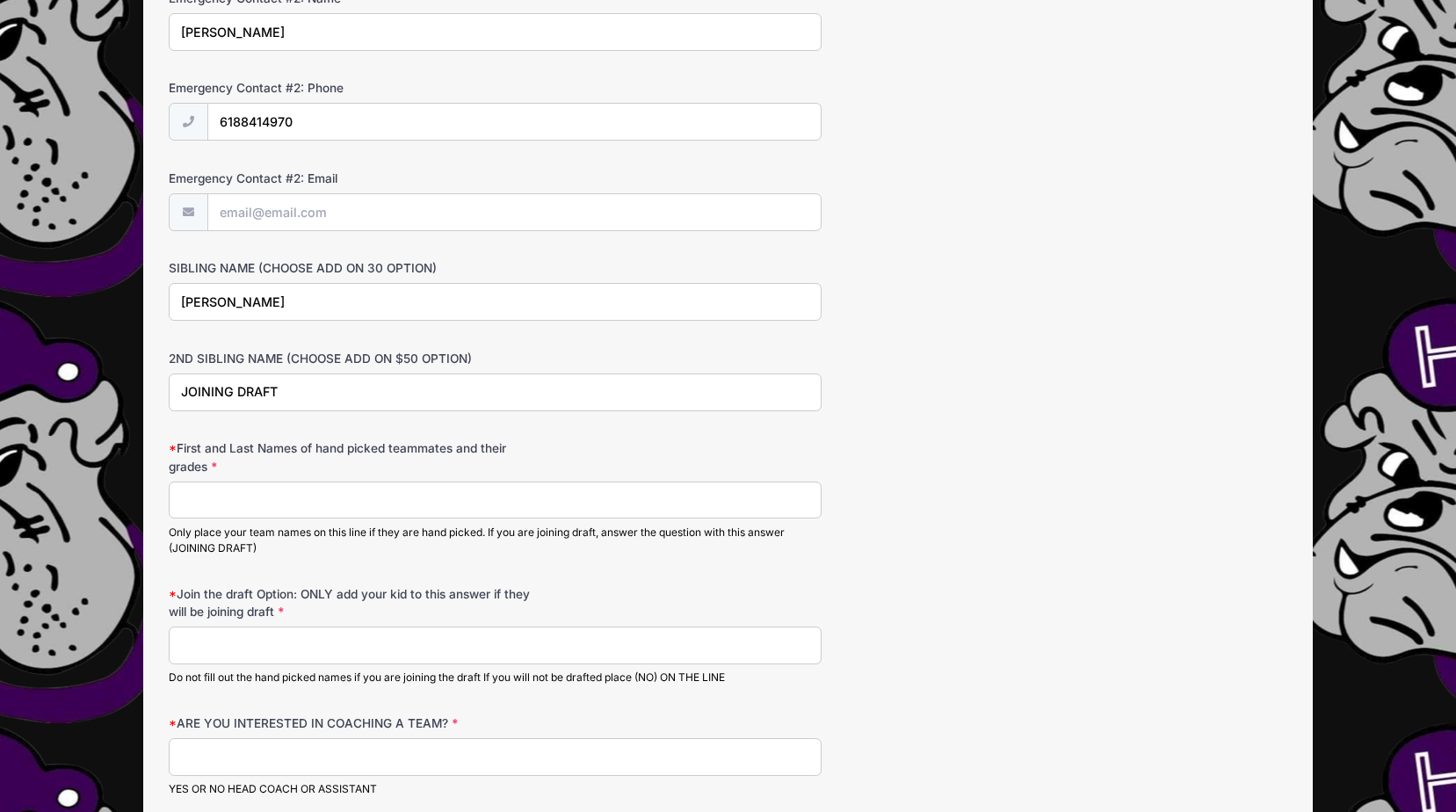
drag, startPoint x: 324, startPoint y: 399, endPoint x: -35, endPoint y: 377, distance: 359.7
click at [290, 495] on input "First and Last Names of hand picked teammates and their grades" at bounding box center [494, 500] width 652 height 38
type input "JOINING DRAFT"
click at [287, 627] on input "Join the draft Option: ONLY add your kid to this answer if they will be joining…" at bounding box center [494, 645] width 652 height 38
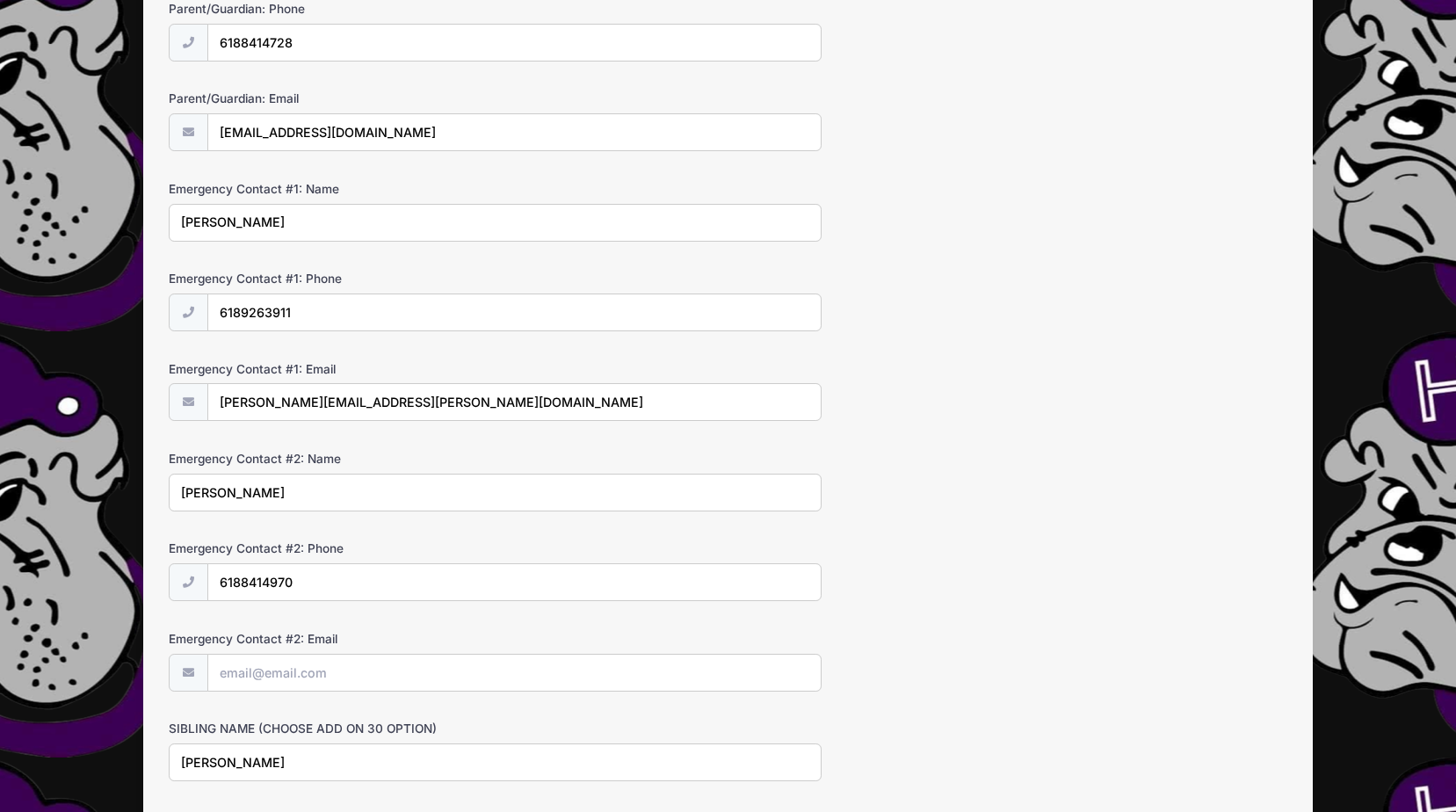
scroll to position [322, 0]
